Goal: Information Seeking & Learning: Check status

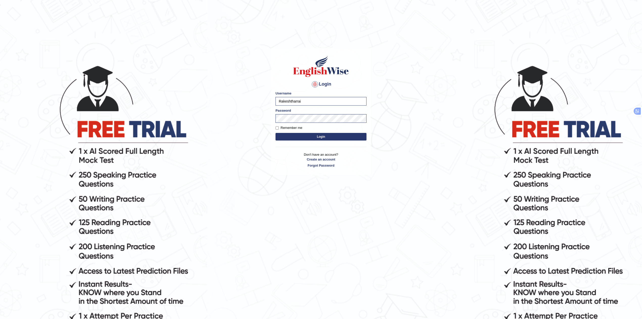
click at [333, 142] on div "Login Please fix the following errors: Username Rakeshtharrai Password Remember…" at bounding box center [321, 111] width 100 height 127
click at [331, 137] on button "Login" at bounding box center [321, 137] width 91 height 8
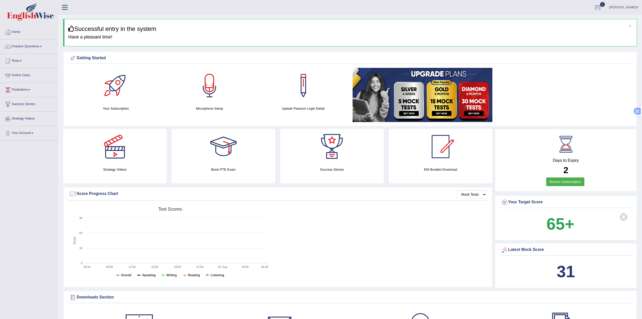
click at [602, 4] on div at bounding box center [598, 8] width 8 height 8
click at [566, 20] on link "PEW1 Aug 26, 2025 Exam evaluated" at bounding box center [568, 22] width 70 height 11
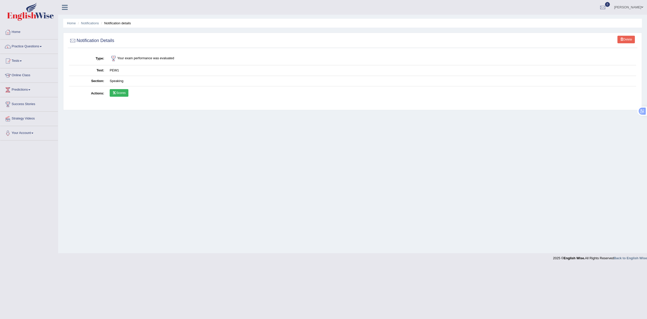
click at [122, 95] on link "Scores" at bounding box center [119, 93] width 19 height 8
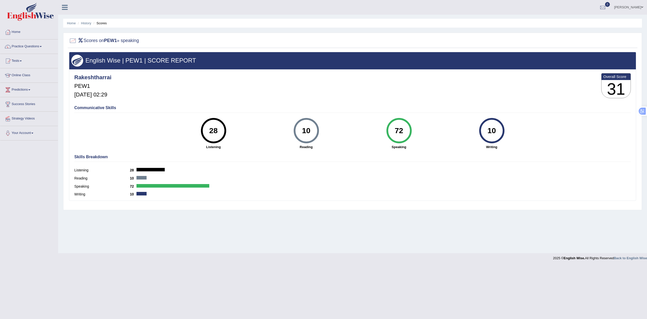
click at [171, 186] on div at bounding box center [173, 186] width 73 height 4
click at [613, 83] on div "Overall Score 31" at bounding box center [616, 85] width 30 height 25
click at [615, 86] on h3 "31" at bounding box center [616, 89] width 29 height 18
click at [108, 39] on b "PEW1" at bounding box center [110, 40] width 13 height 5
click at [86, 24] on link "History" at bounding box center [86, 23] width 10 height 4
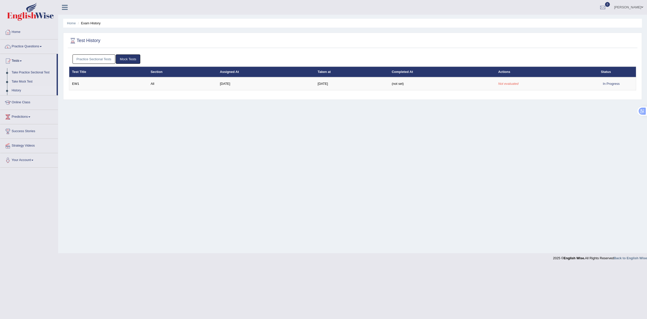
click at [97, 61] on link "Practice Sectional Tests" at bounding box center [94, 58] width 43 height 9
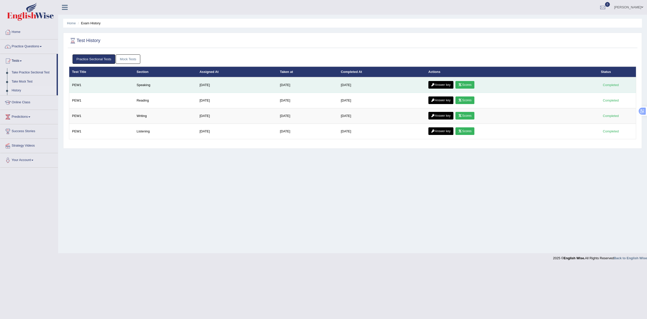
click at [444, 83] on link "Answer key" at bounding box center [440, 85] width 25 height 8
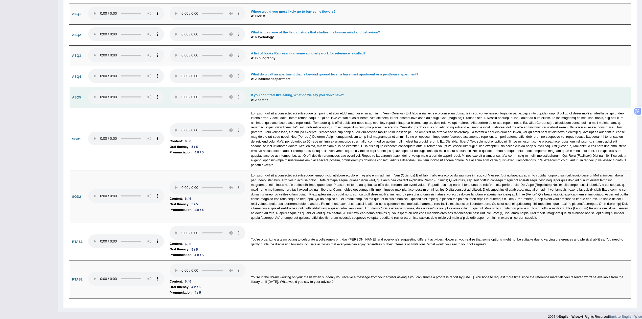
scroll to position [1477, 0]
